Goal: Task Accomplishment & Management: Use online tool/utility

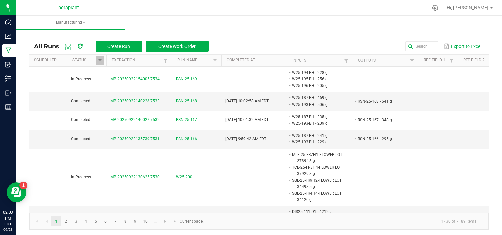
click at [371, 222] on kendo-pager-info "1 - 30 of 7189 items" at bounding box center [346, 221] width 271 height 11
click at [115, 44] on span "Create Run" at bounding box center [118, 46] width 23 height 5
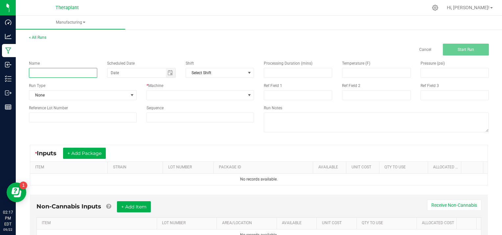
click at [42, 72] on input at bounding box center [63, 73] width 68 height 10
type input "a"
type input "B"
type input "ABM-25-FR8H2 GRIND [DATE]"
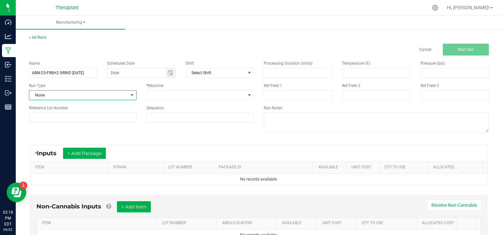
click at [130, 95] on span at bounding box center [131, 95] width 5 height 5
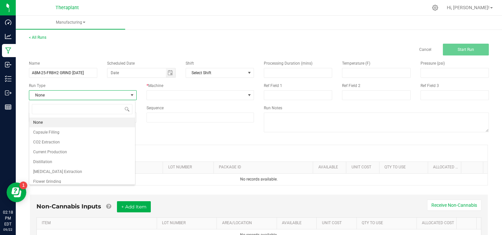
scroll to position [10, 106]
click at [67, 181] on li "Flower Grinding" at bounding box center [82, 182] width 106 height 10
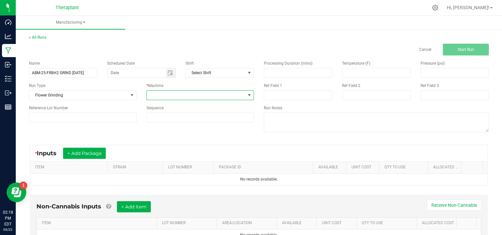
click at [247, 94] on span at bounding box center [249, 95] width 5 height 5
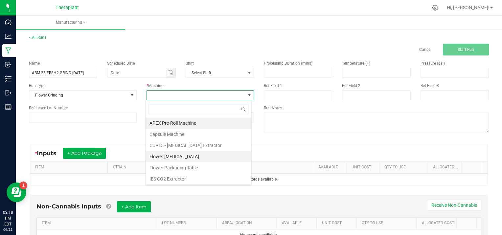
click at [201, 156] on li "Flower [MEDICAL_DATA]" at bounding box center [198, 156] width 106 height 11
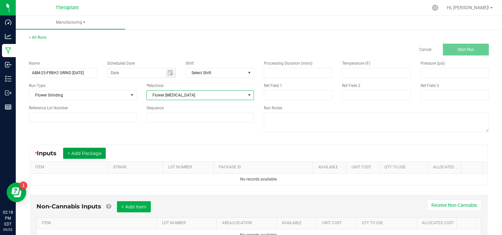
click at [89, 151] on button "+ Add Package" at bounding box center [84, 153] width 43 height 11
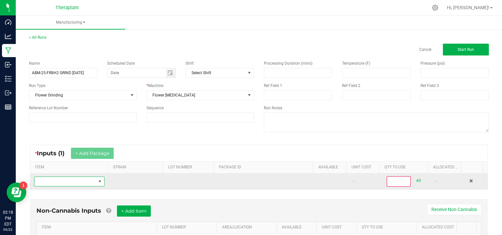
click at [55, 182] on span "NO DATA FOUND" at bounding box center [64, 181] width 61 height 9
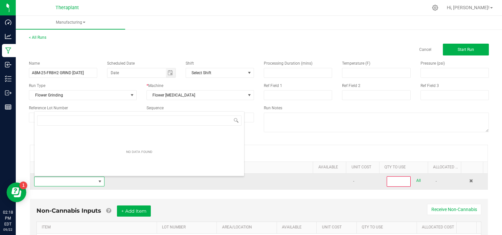
scroll to position [10, 68]
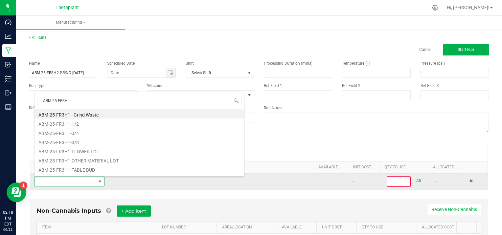
type input "ABM-25-FR8H2"
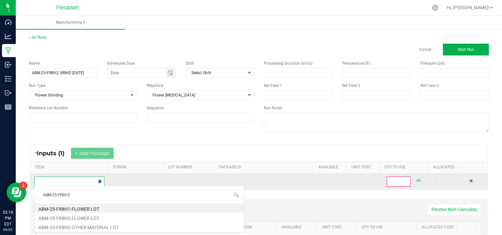
scroll to position [0, 0]
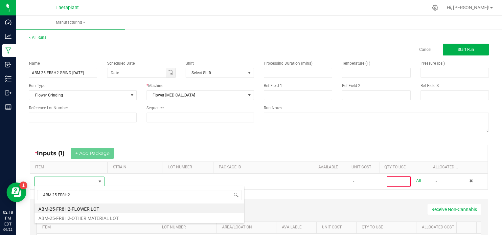
click at [85, 206] on li "ABM-25-FR8H2-FLOWER LOT" at bounding box center [139, 208] width 210 height 9
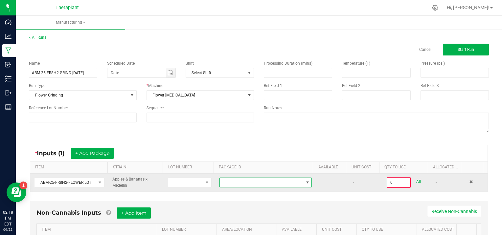
click at [303, 179] on span at bounding box center [307, 182] width 8 height 9
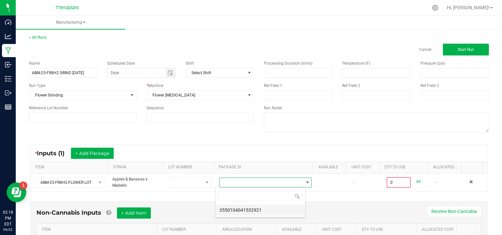
click at [299, 211] on li "3550104041532921" at bounding box center [260, 210] width 90 height 11
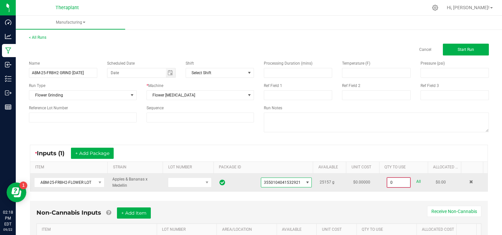
click at [398, 181] on input "0" at bounding box center [398, 182] width 23 height 9
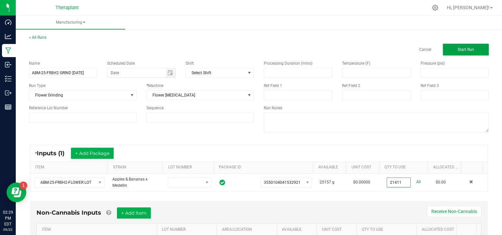
type input "21411.0000 g"
click at [463, 48] on span "Start Run" at bounding box center [465, 49] width 16 height 5
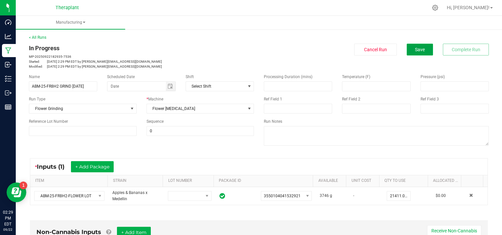
click at [418, 54] on button "Save" at bounding box center [420, 50] width 26 height 12
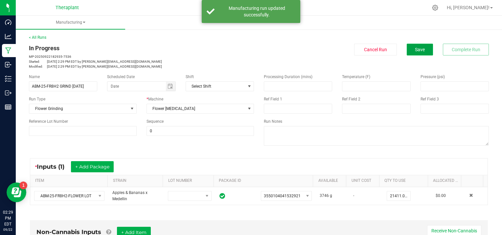
click at [420, 52] on button "Save" at bounding box center [420, 50] width 26 height 12
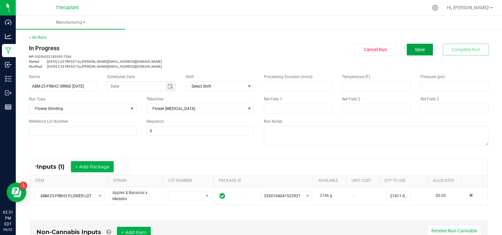
click at [416, 45] on button "Save" at bounding box center [420, 50] width 26 height 12
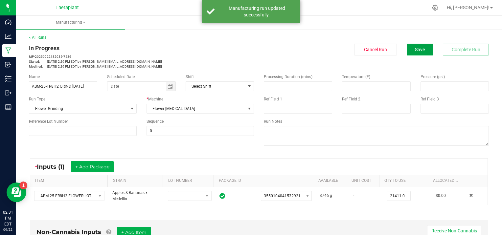
click at [415, 48] on span "Save" at bounding box center [420, 49] width 10 height 5
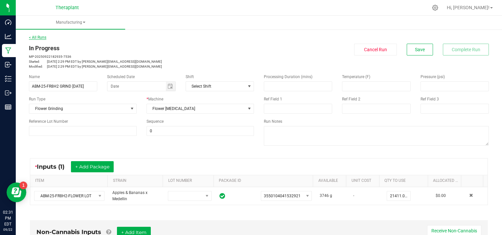
click at [34, 38] on link "< All Runs" at bounding box center [37, 37] width 17 height 5
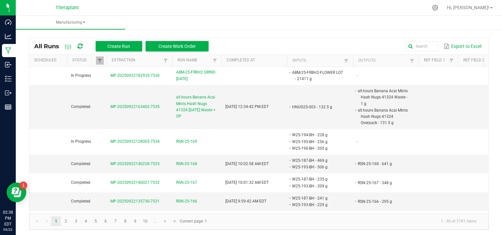
click at [163, 21] on ul "Manufacturing" at bounding box center [267, 23] width 502 height 14
click at [164, 16] on ul "Manufacturing" at bounding box center [267, 23] width 502 height 14
